Goal: Use online tool/utility: Utilize a website feature to perform a specific function

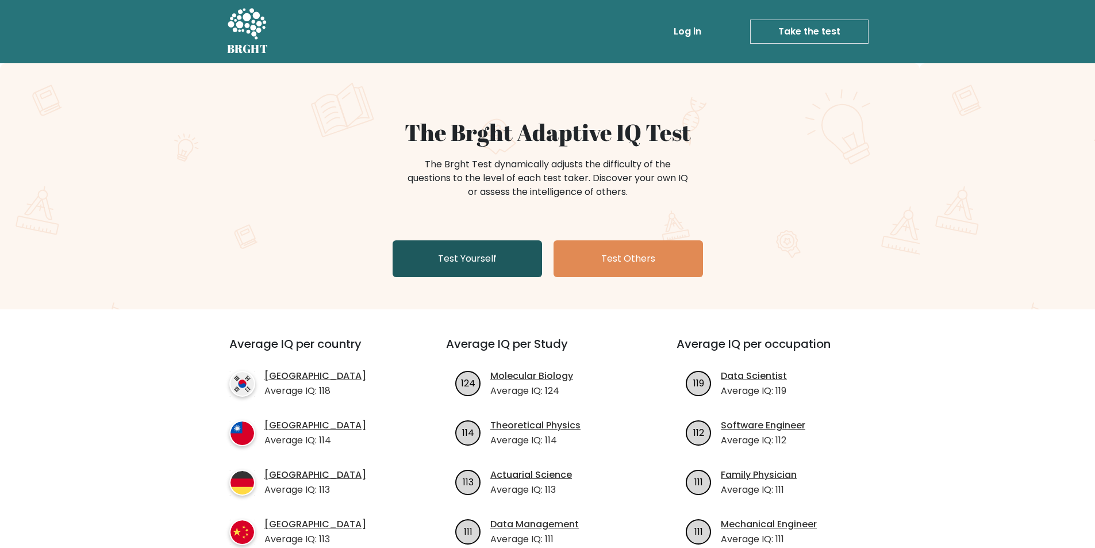
click at [487, 257] on link "Test Yourself" at bounding box center [466, 258] width 149 height 37
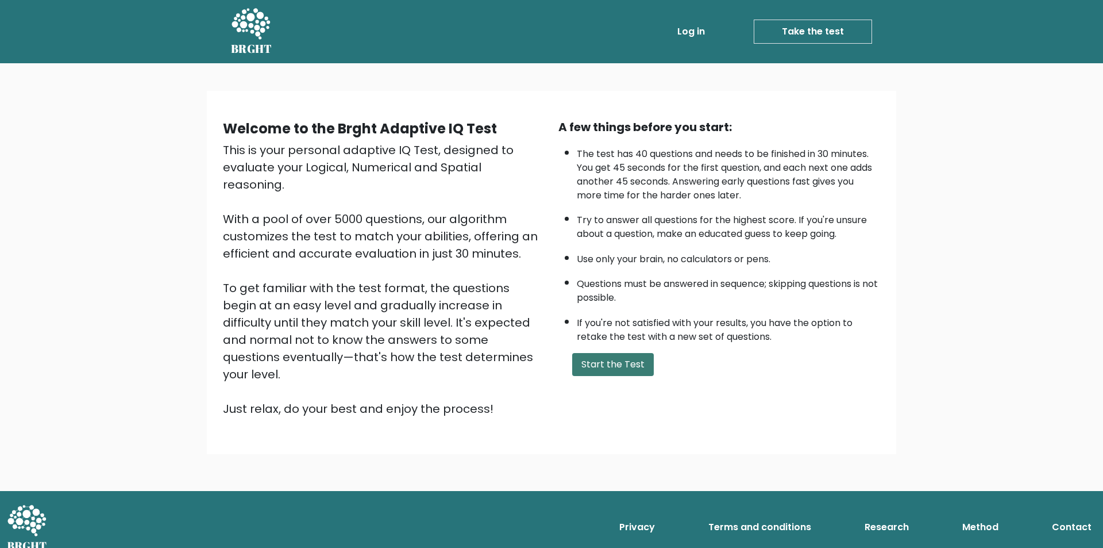
click at [615, 371] on button "Start the Test" at bounding box center [613, 364] width 82 height 23
